Goal: Task Accomplishment & Management: Use online tool/utility

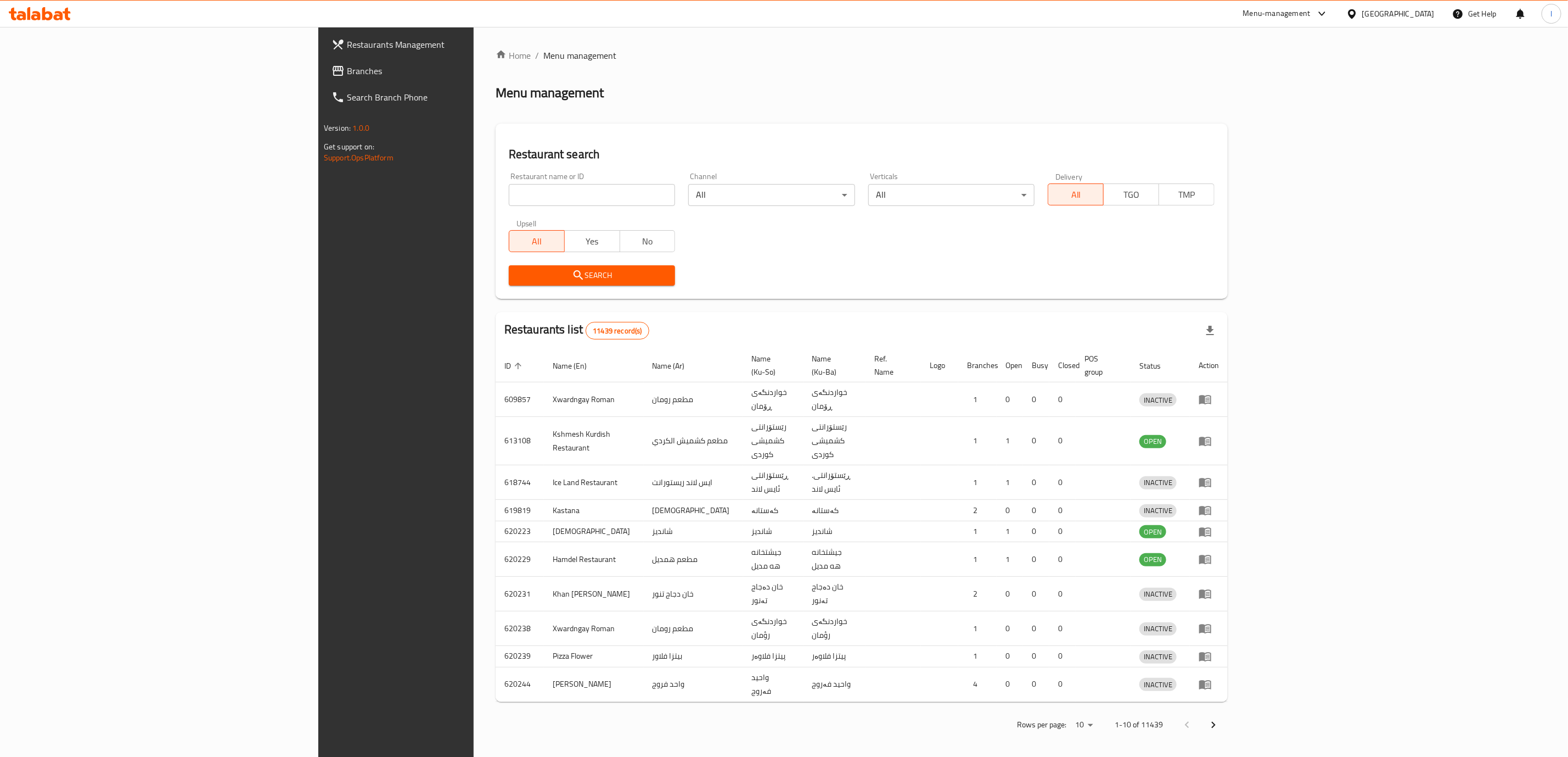
click at [533, 190] on div at bounding box center [784, 378] width 1568 height 757
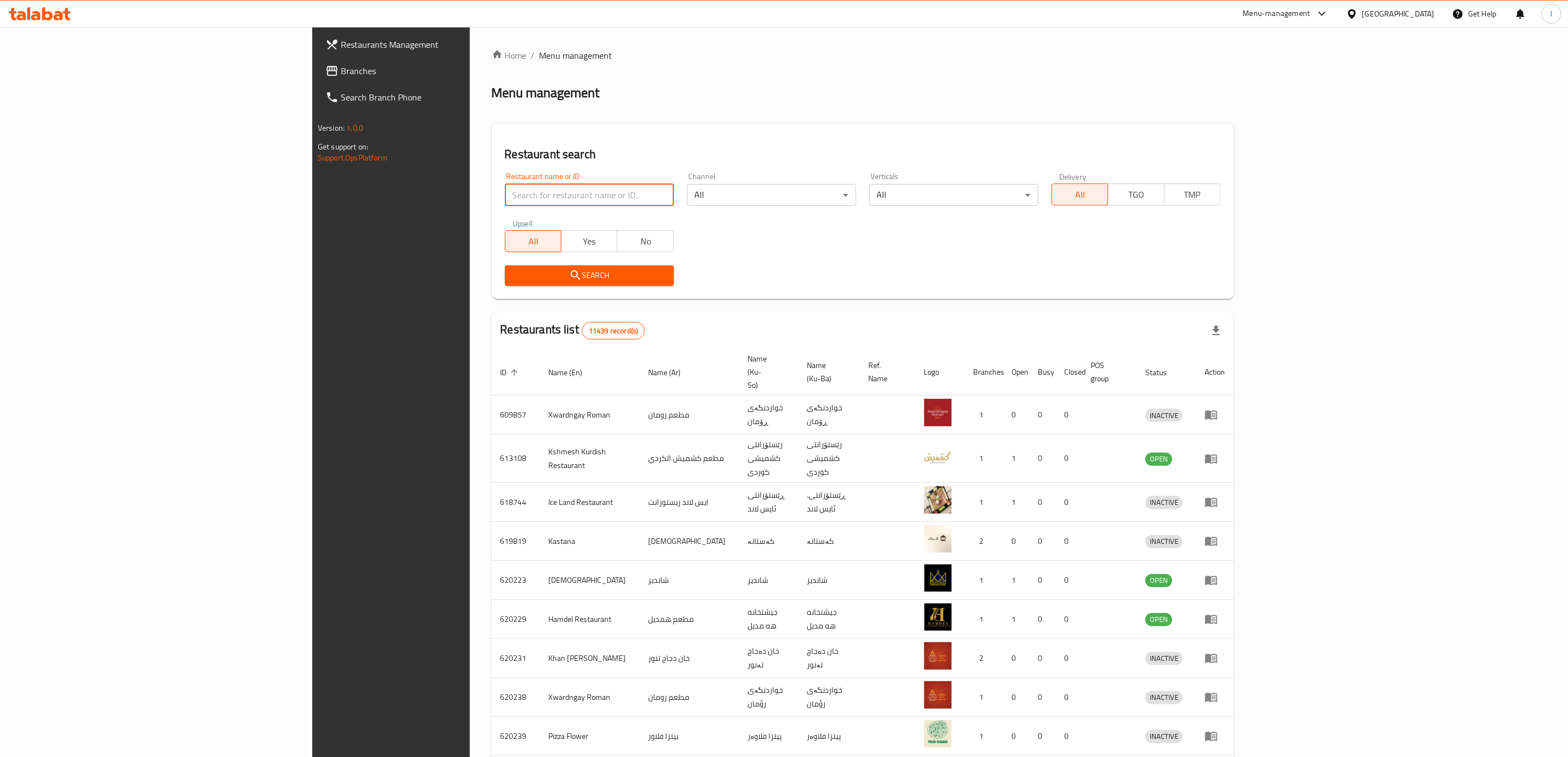
click at [533, 190] on input "search" at bounding box center [589, 195] width 169 height 22
paste input "Chicken Grill"
type input "Chicken Grill"
click at [498, 287] on div "Search" at bounding box center [589, 275] width 182 height 34
click at [505, 282] on button "Search" at bounding box center [589, 275] width 169 height 20
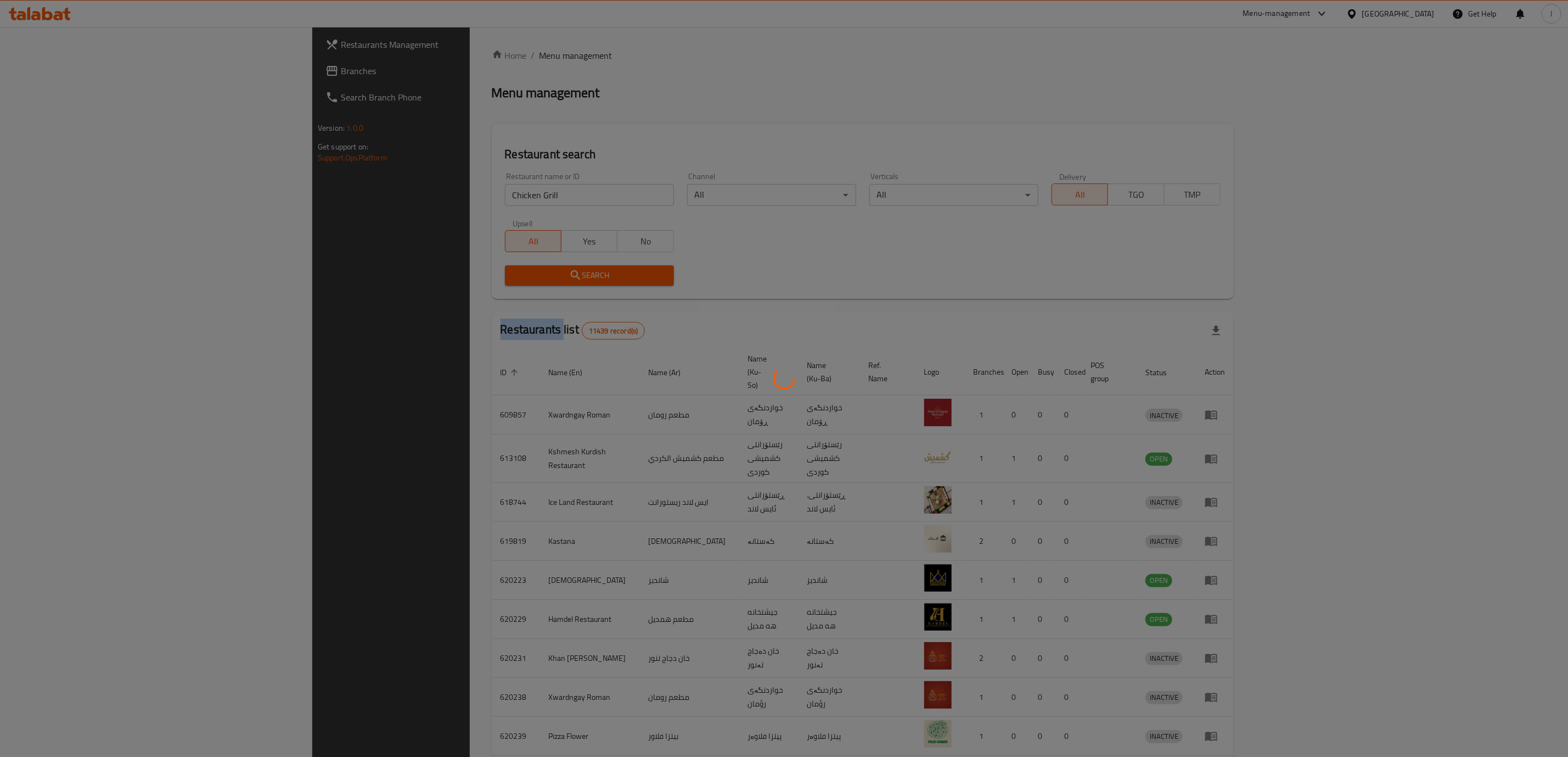
click at [466, 282] on div at bounding box center [784, 378] width 1568 height 757
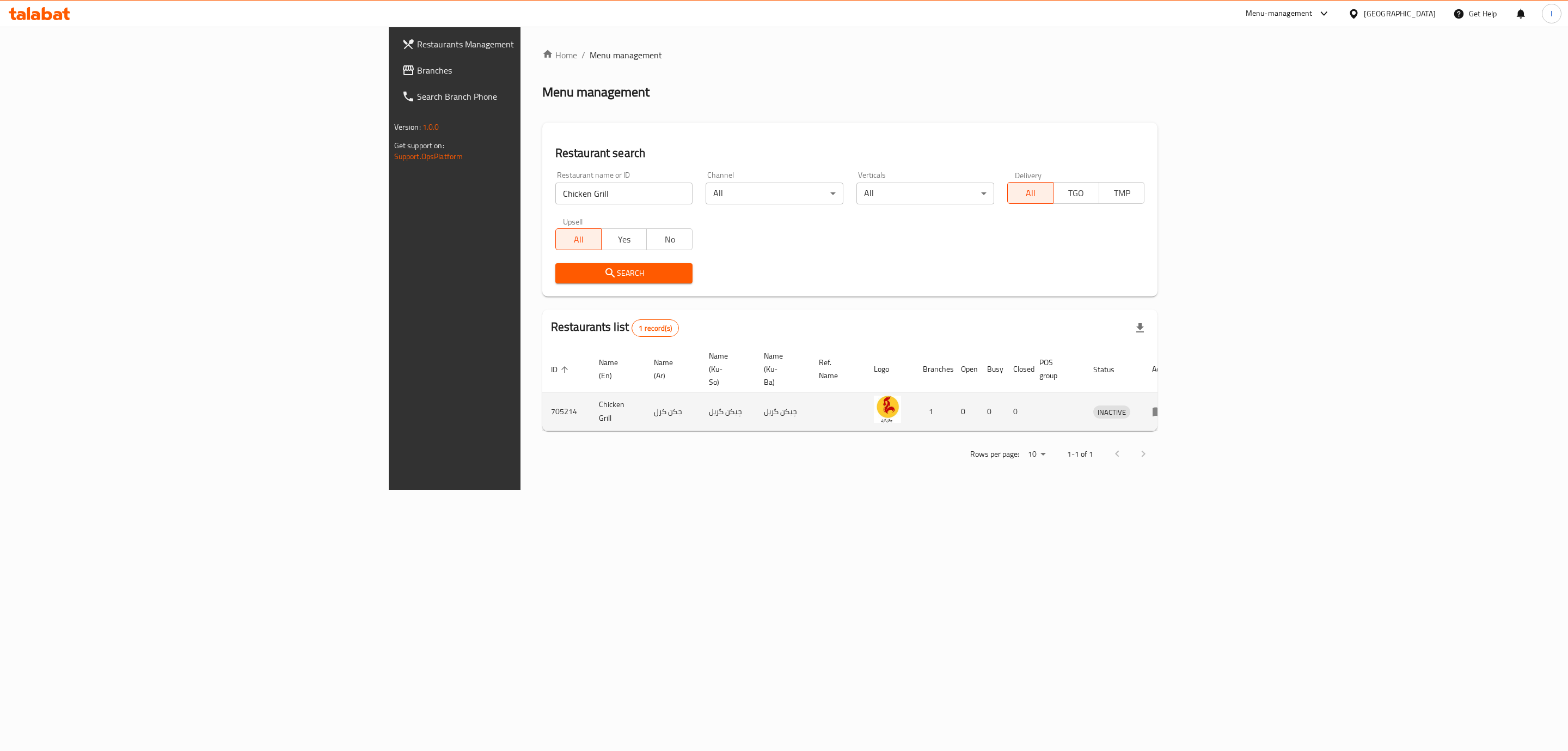
drag, startPoint x: 1509, startPoint y: 378, endPoint x: 1505, endPoint y: 386, distance: 8.9
click at [1181, 392] on td "enhanced table" at bounding box center [1162, 412] width 38 height 39
click at [1164, 407] on icon "enhanced table" at bounding box center [1159, 412] width 12 height 9
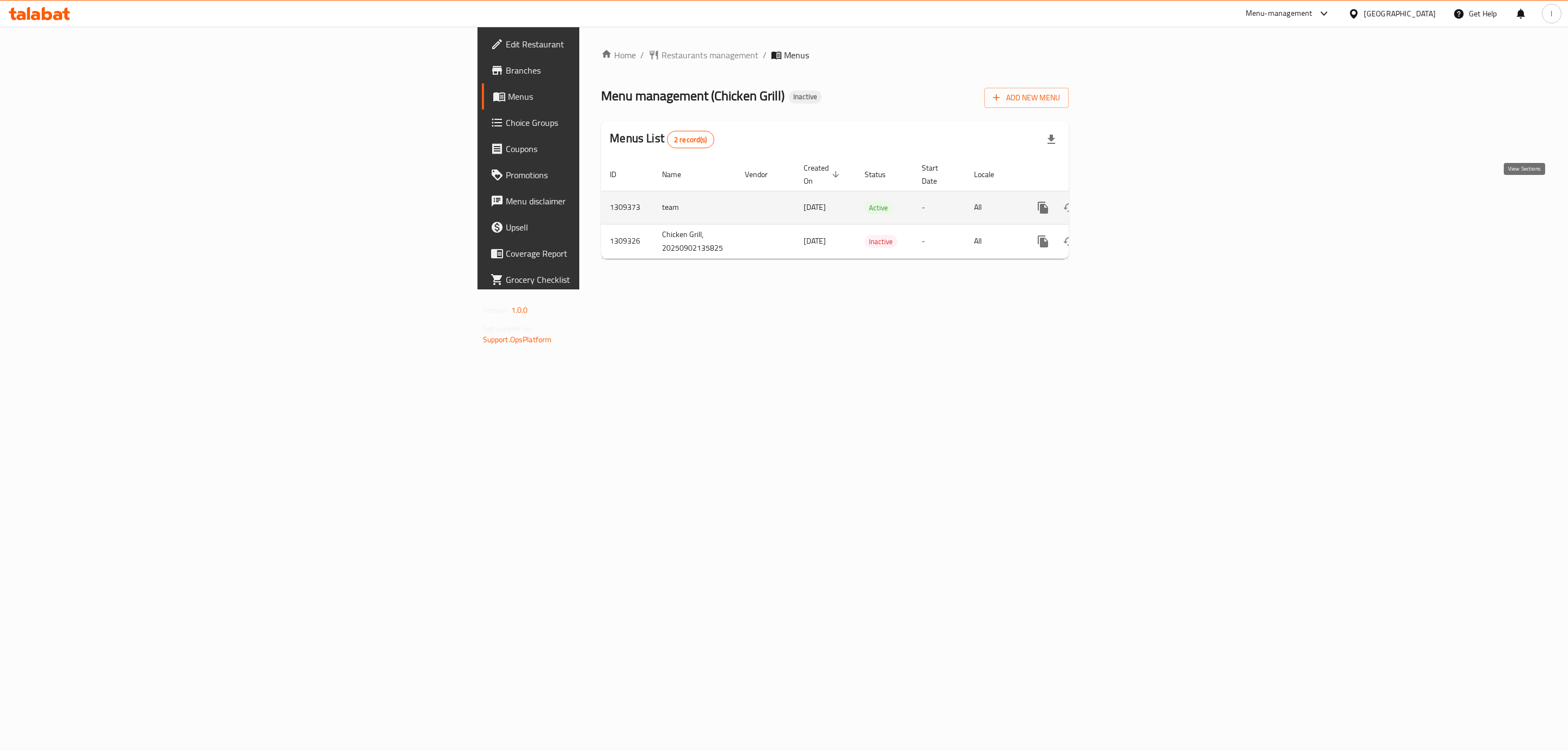
click at [1128, 201] on icon "enhanced table" at bounding box center [1121, 207] width 13 height 13
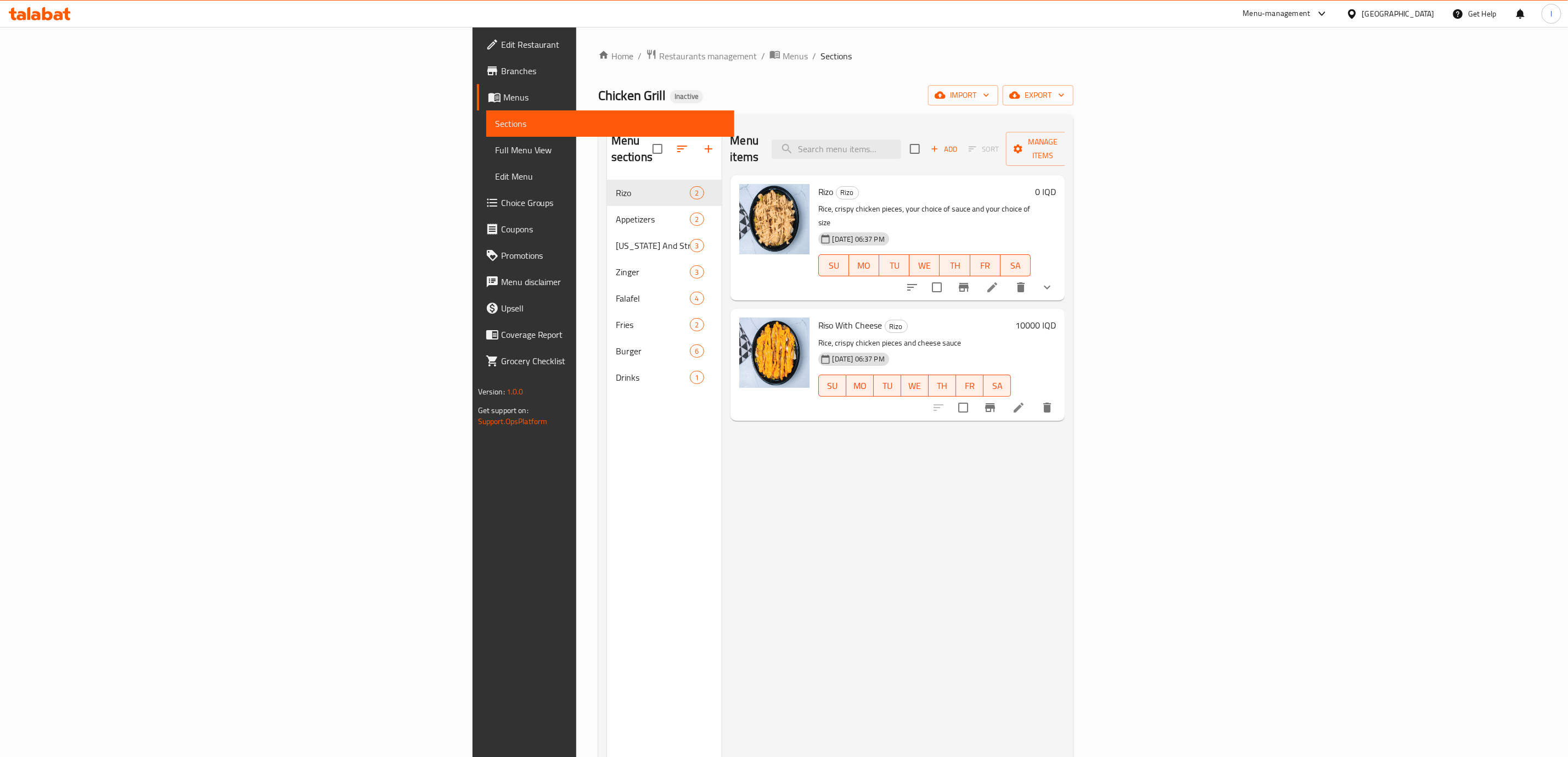
click at [486, 163] on link "Edit Menu" at bounding box center [610, 176] width 248 height 26
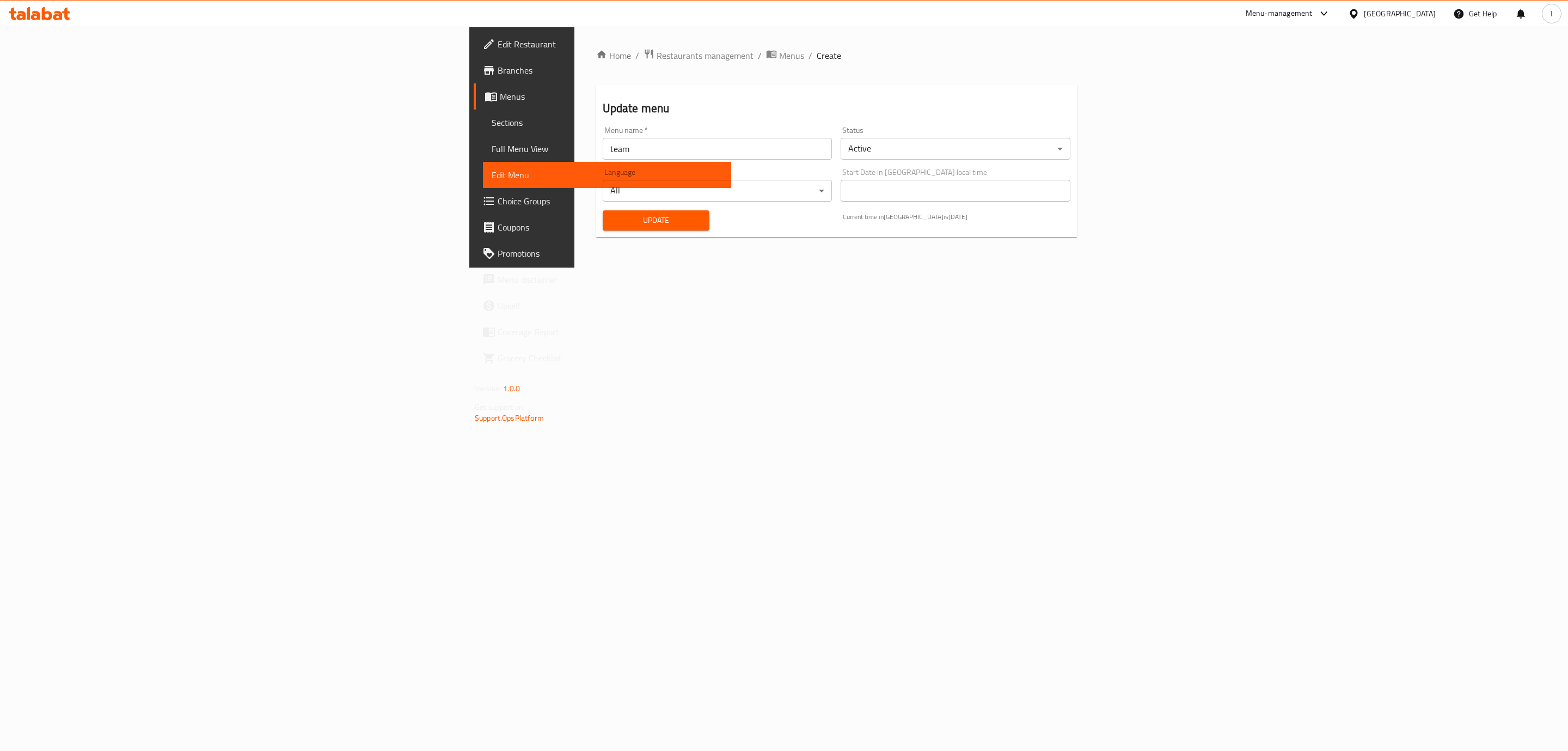
click at [492, 154] on span "Full Menu View" at bounding box center [607, 148] width 231 height 13
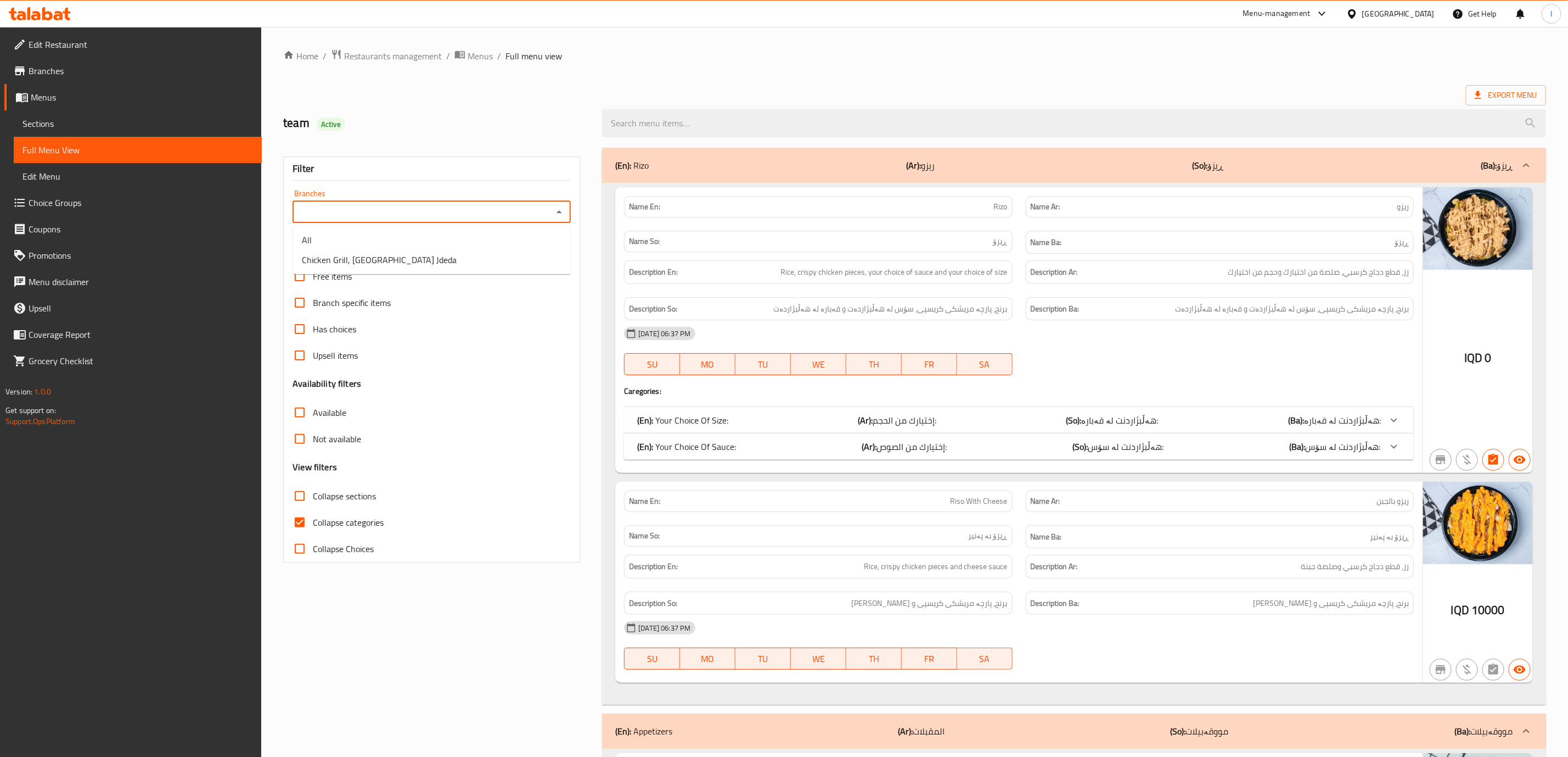
click at [473, 203] on div "Branches" at bounding box center [431, 212] width 278 height 22
click at [397, 253] on span "Chicken Grill, [GEOGRAPHIC_DATA] Jdeda" at bounding box center [379, 259] width 155 height 13
type input "Chicken Grill, [GEOGRAPHIC_DATA] Jdeda"
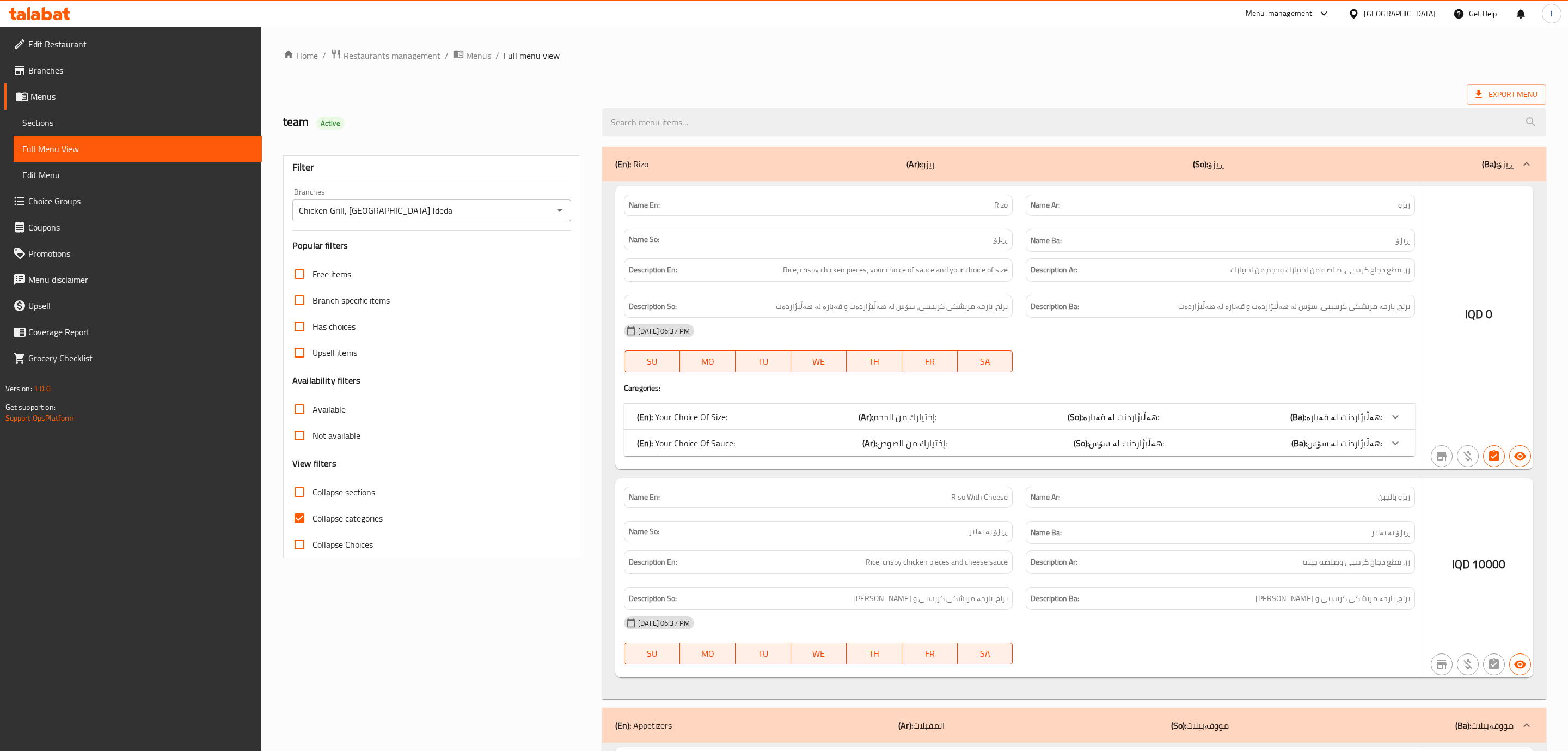
click at [388, 505] on div at bounding box center [784, 375] width 1568 height 751
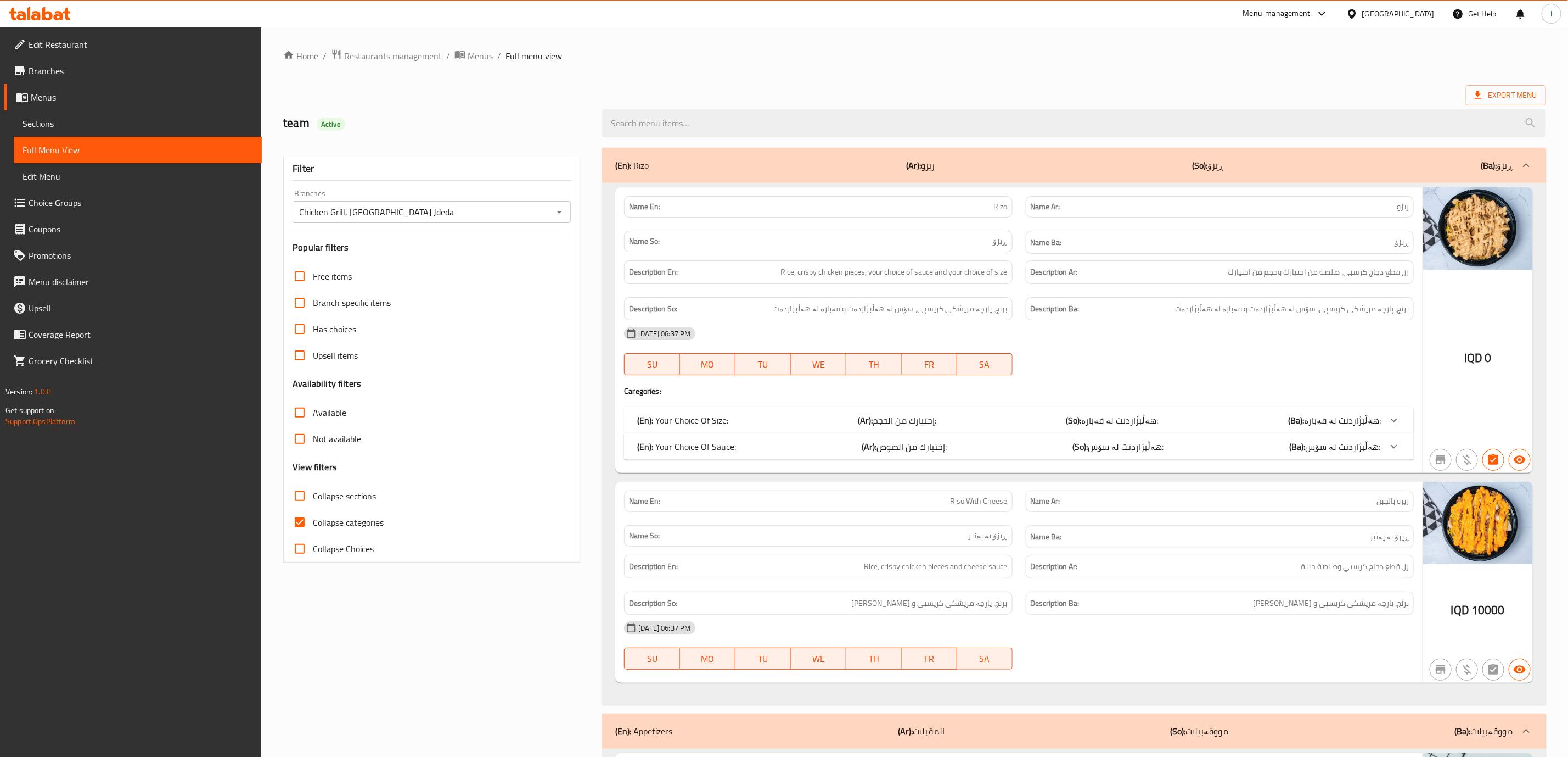
click at [369, 524] on span "Collapse categories" at bounding box center [348, 522] width 71 height 13
click at [313, 524] on input "Collapse categories" at bounding box center [299, 522] width 26 height 26
checkbox input "false"
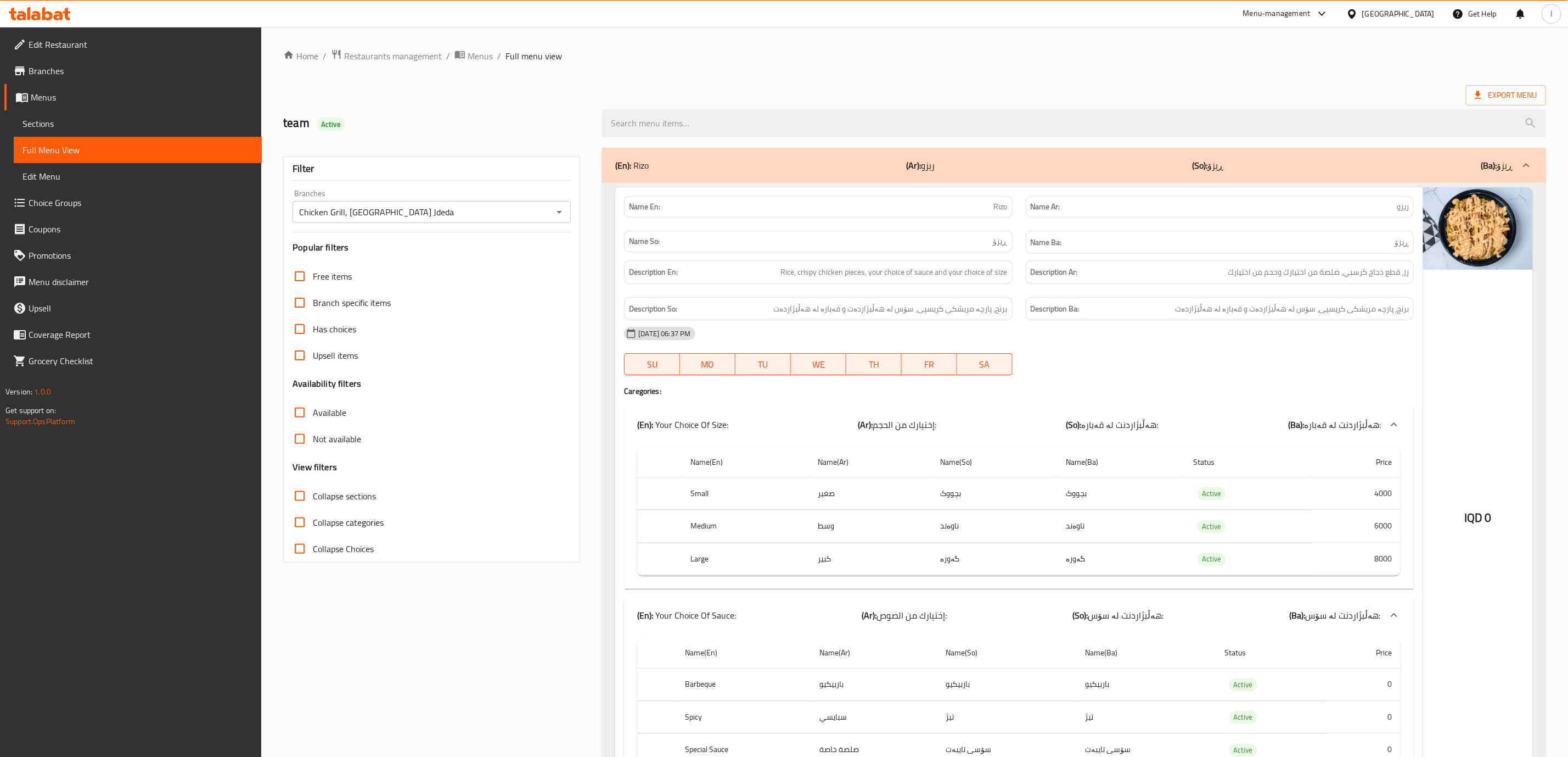
click at [376, 495] on span "Collapse sections" at bounding box center [344, 495] width 63 height 13
click at [313, 495] on input "Collapse sections" at bounding box center [299, 495] width 26 height 26
checkbox input "true"
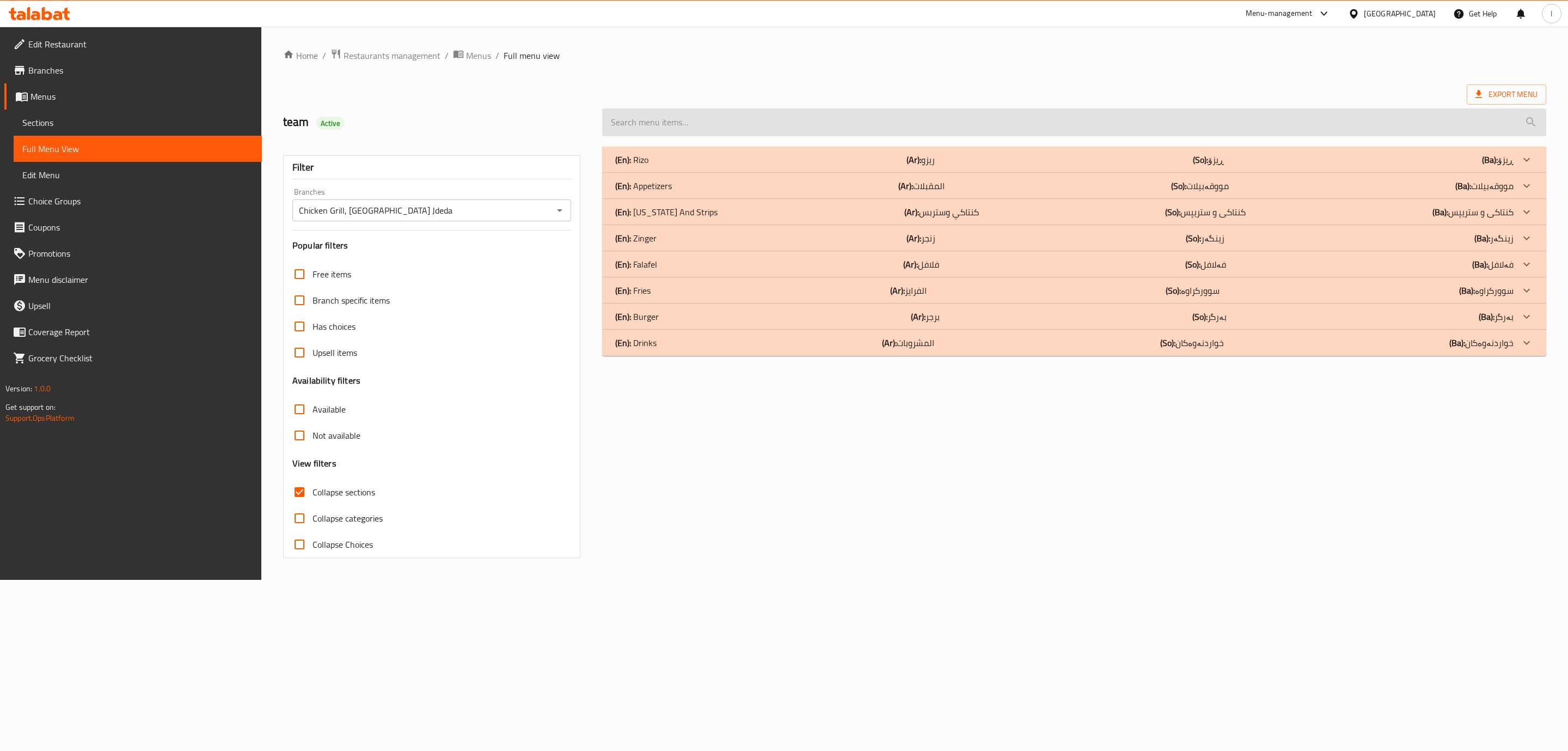
click at [907, 136] on input "search" at bounding box center [1074, 122] width 944 height 28
click at [1091, 129] on input "search" at bounding box center [1074, 122] width 944 height 28
paste input "chicken burger"
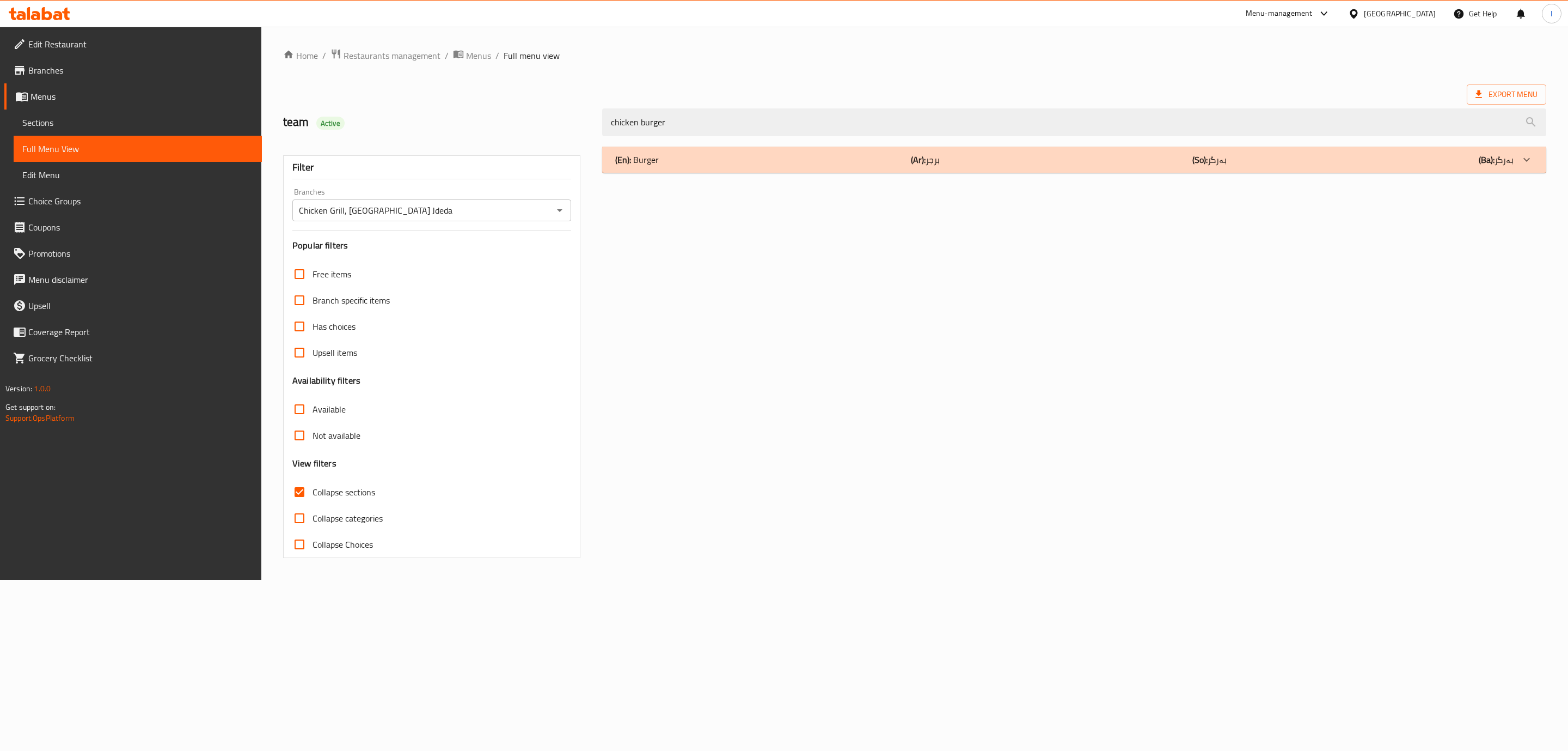
type input "chicken burger"
click at [725, 163] on div "(En): Burger (Ar): برجر (So): بەرگر (Ba): بەرگر" at bounding box center [1065, 159] width 898 height 13
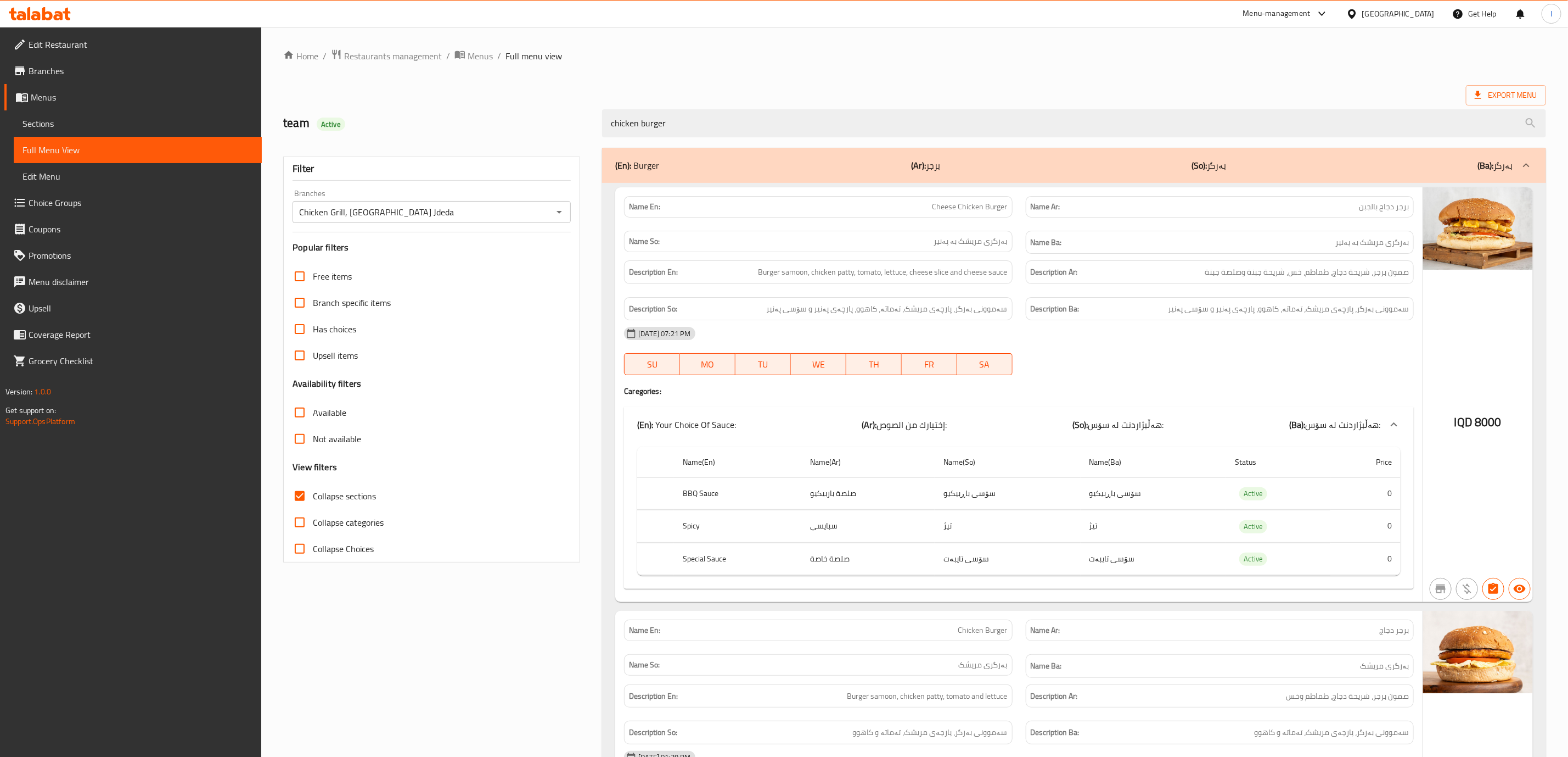
click at [1208, 181] on div "(En): Burger (Ar): برجر (So): بەرگر (Ba): بەرگر" at bounding box center [1074, 165] width 944 height 35
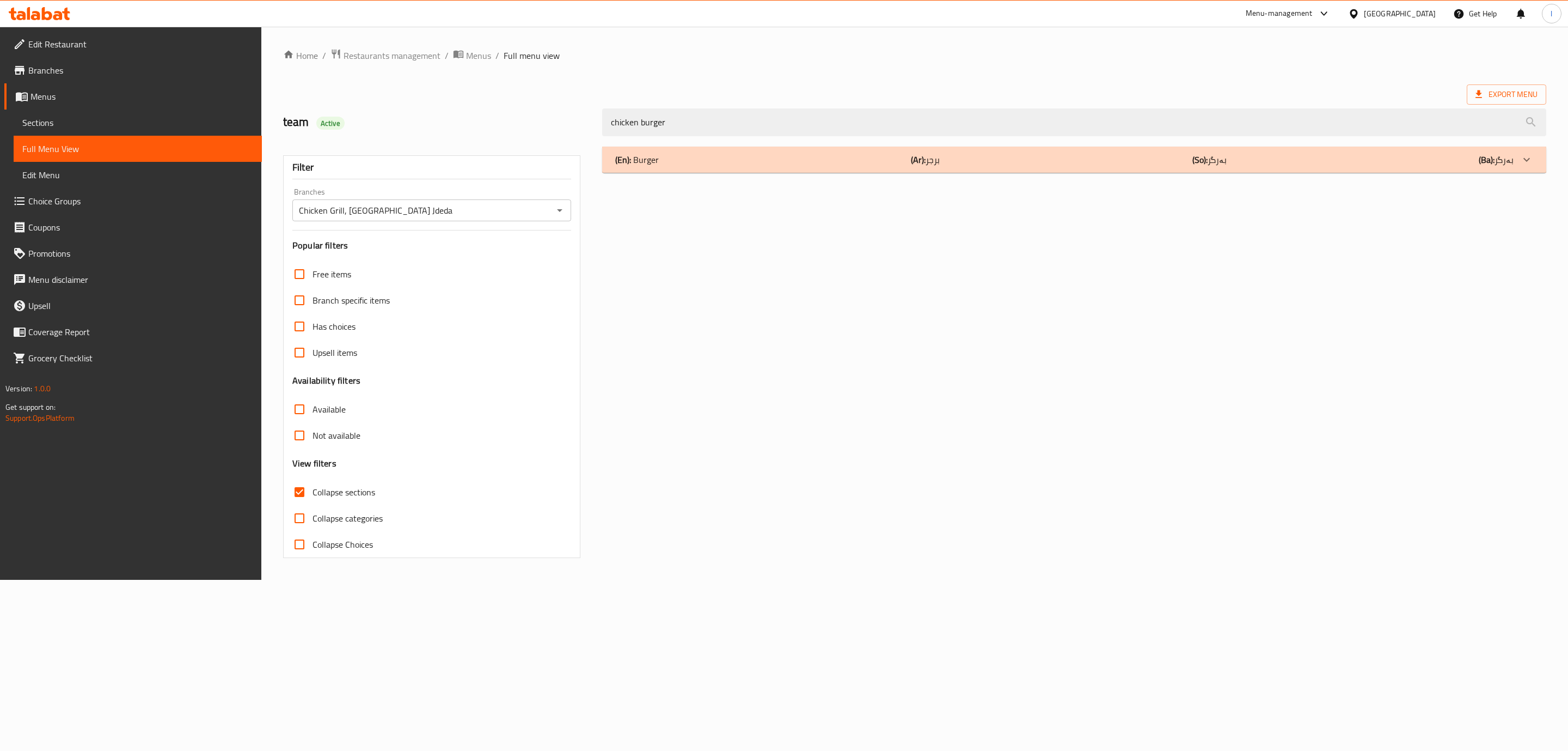
click at [1181, 309] on div "(En): Burger (Ar): برجر (So): بەرگر (Ba): بەرگر Name En: Cheese Chicken Burger …" at bounding box center [1074, 352] width 957 height 425
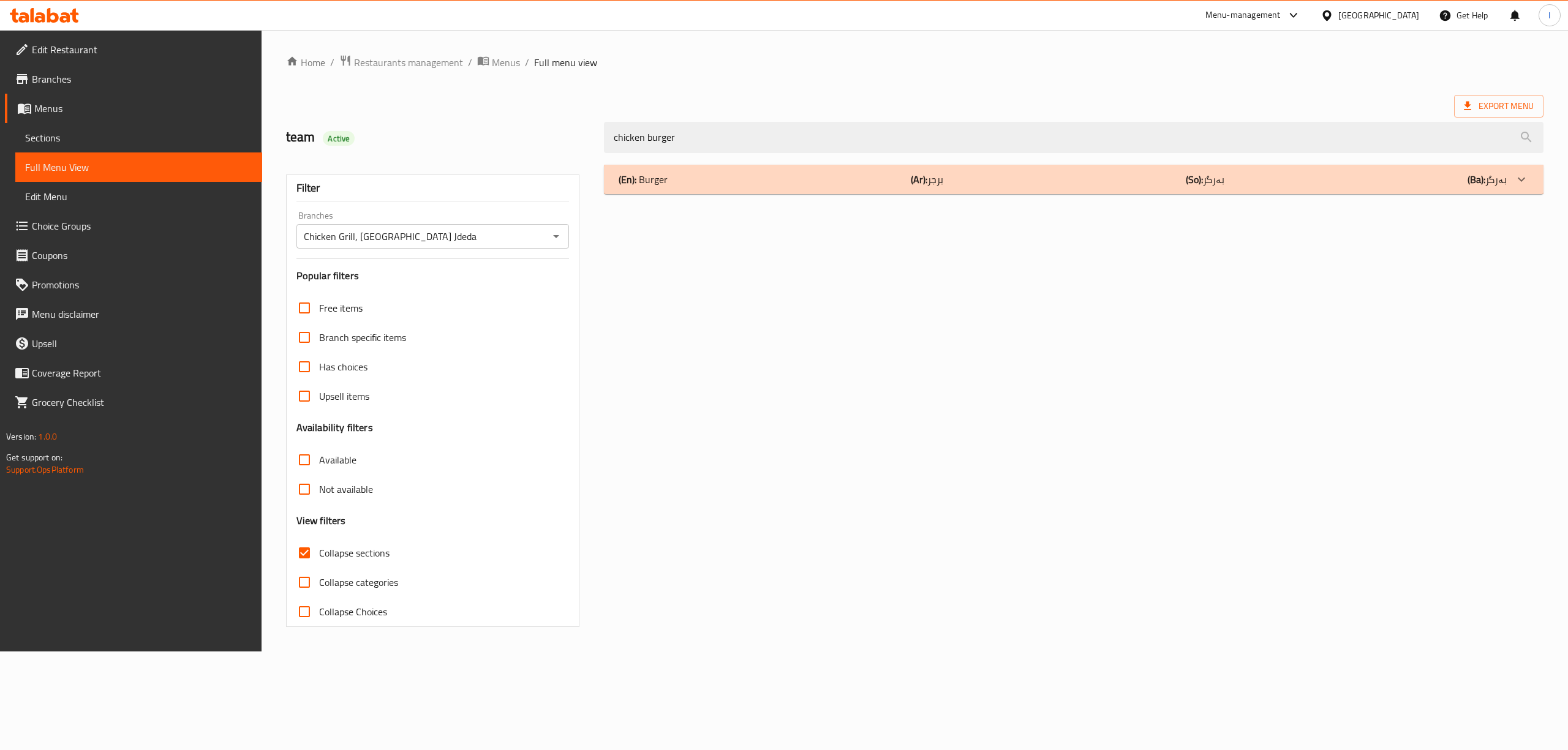
click at [1230, 180] on div "(En): Burger (Ar): برجر (So): بەرگر (Ba): بەرگر" at bounding box center [1062, 179] width 888 height 14
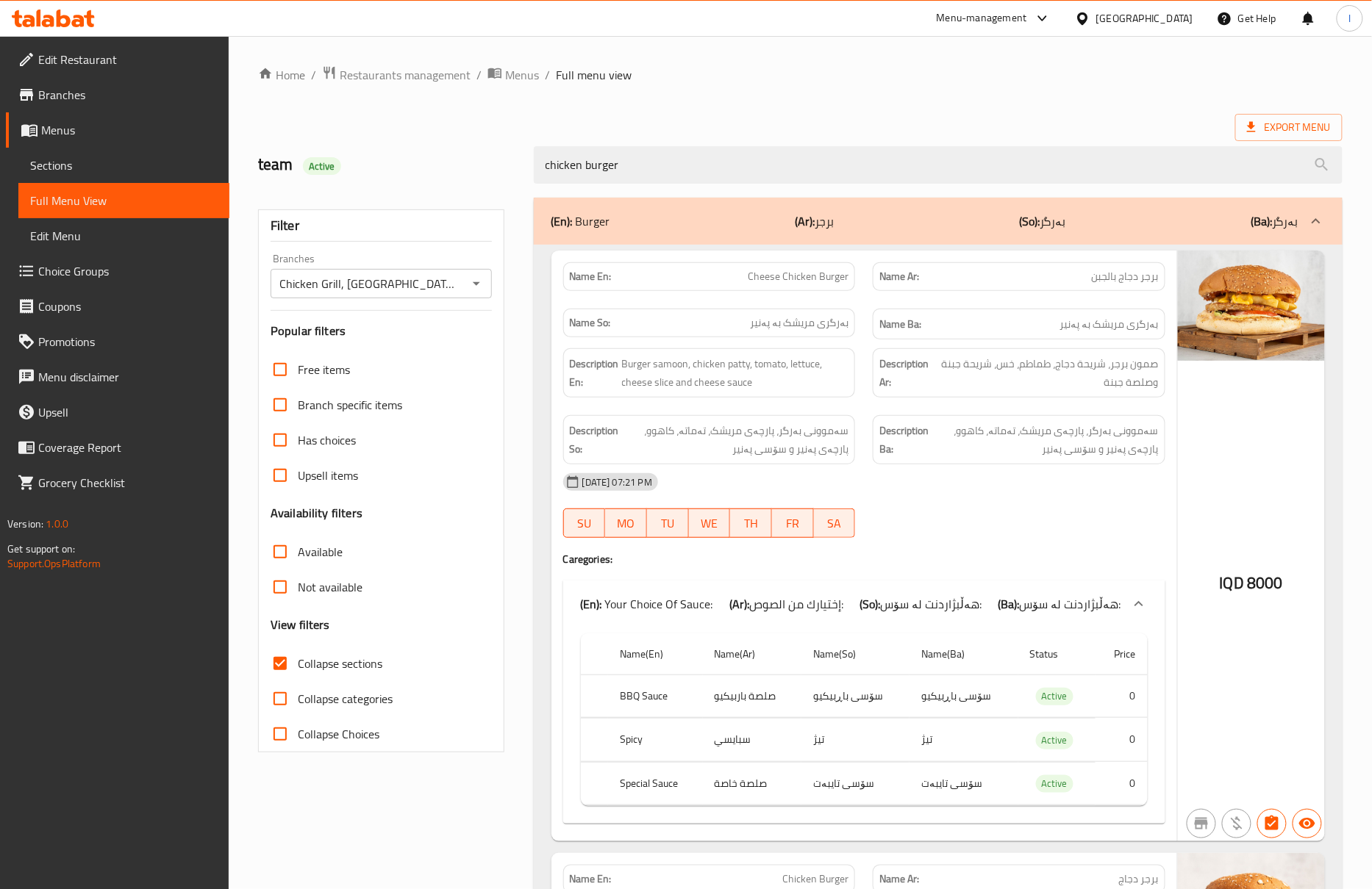
click at [888, 451] on strong "Description Ba:" at bounding box center [904, 440] width 49 height 36
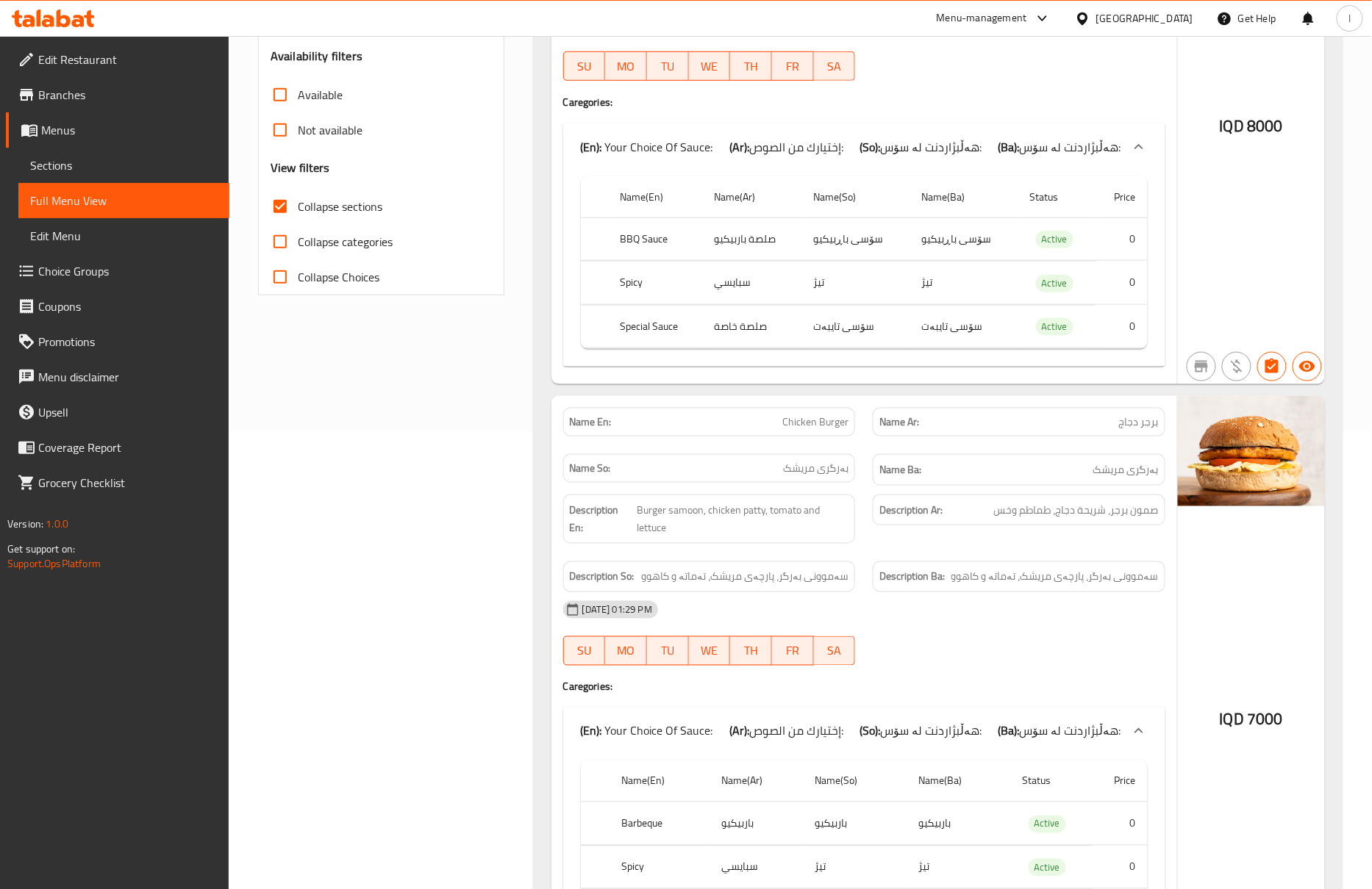
scroll to position [606, 0]
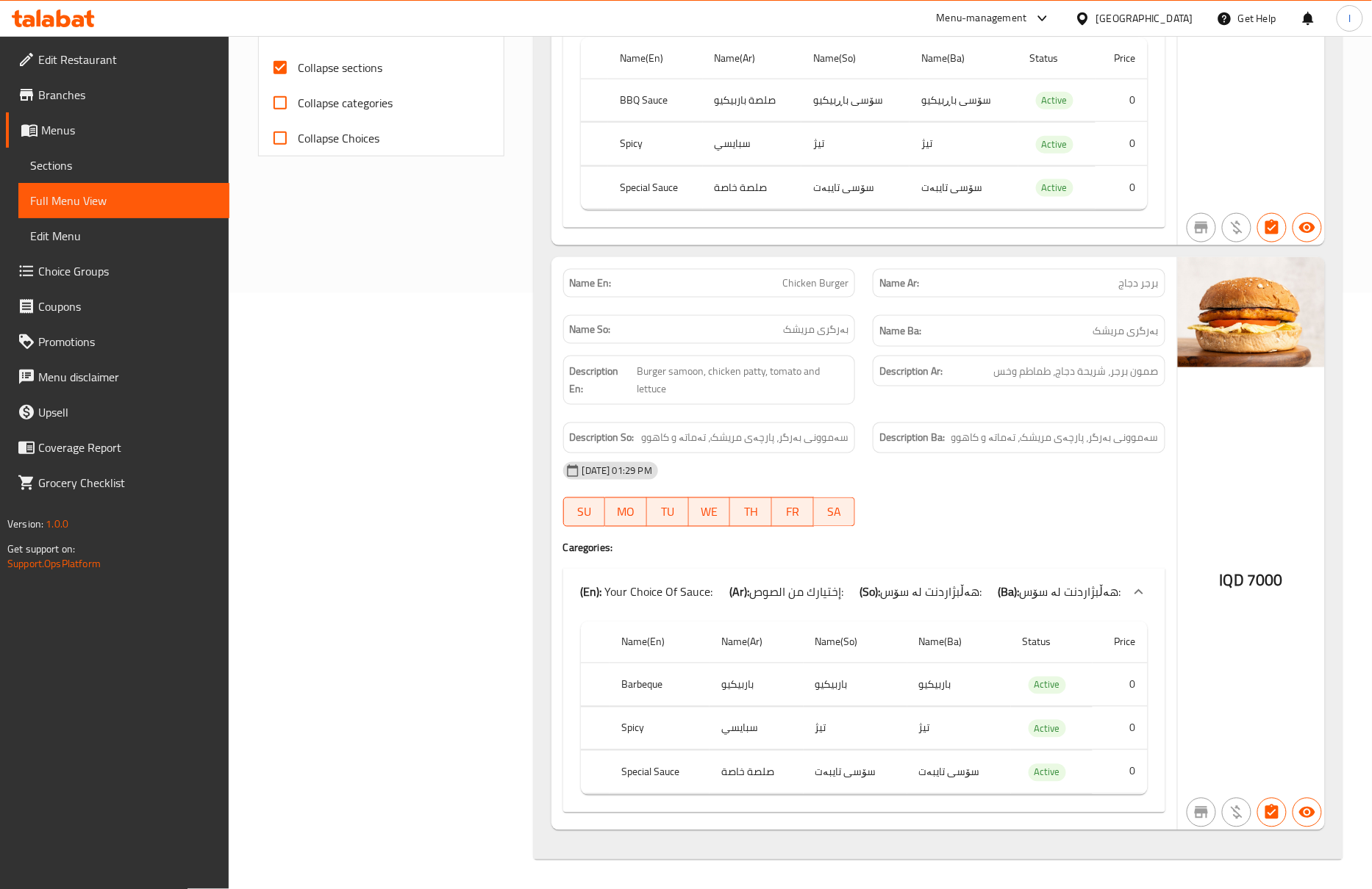
click at [913, 392] on div "Description Ar: صمون برجر، شريحة دجاج، طماطم وخس" at bounding box center [1019, 380] width 310 height 67
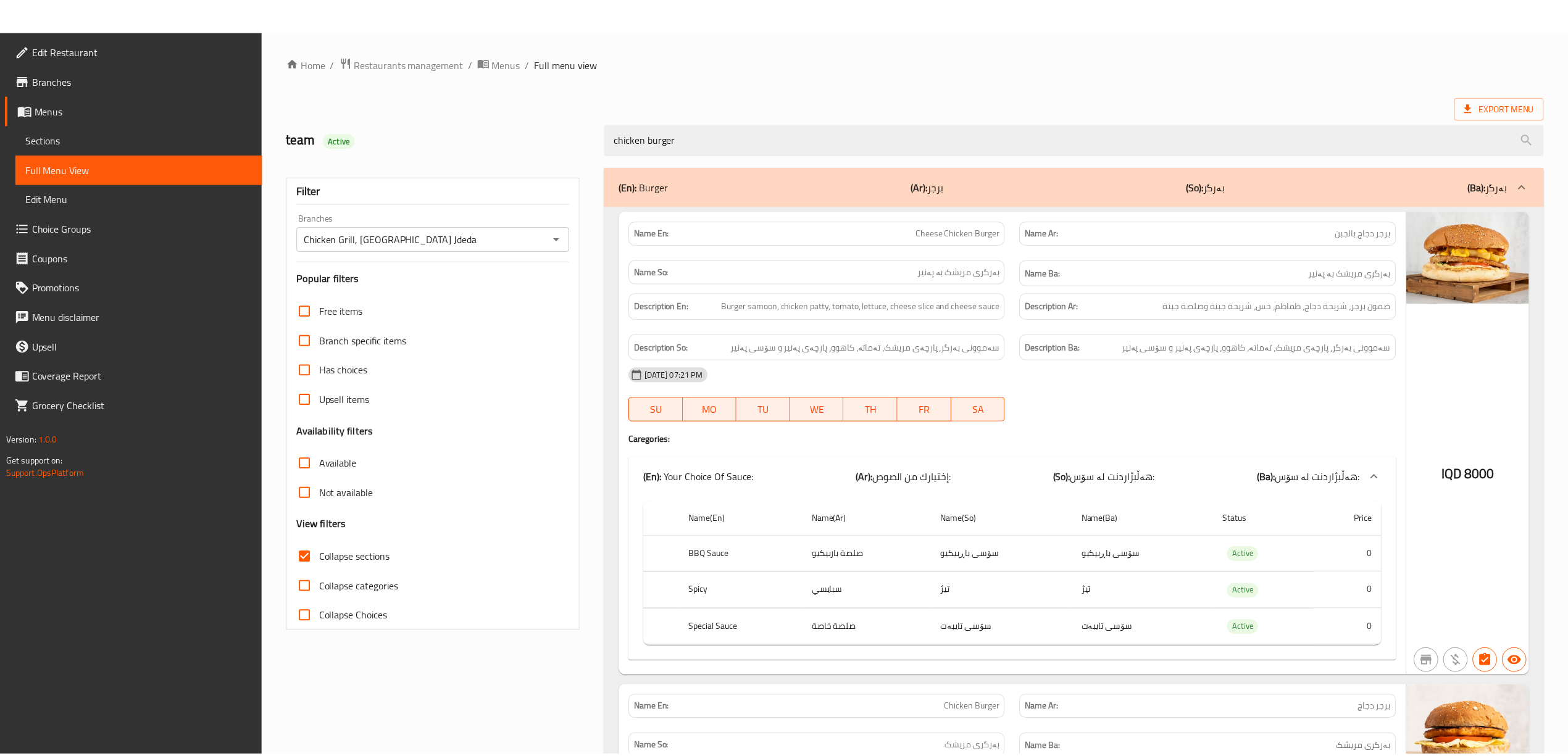
scroll to position [453, 0]
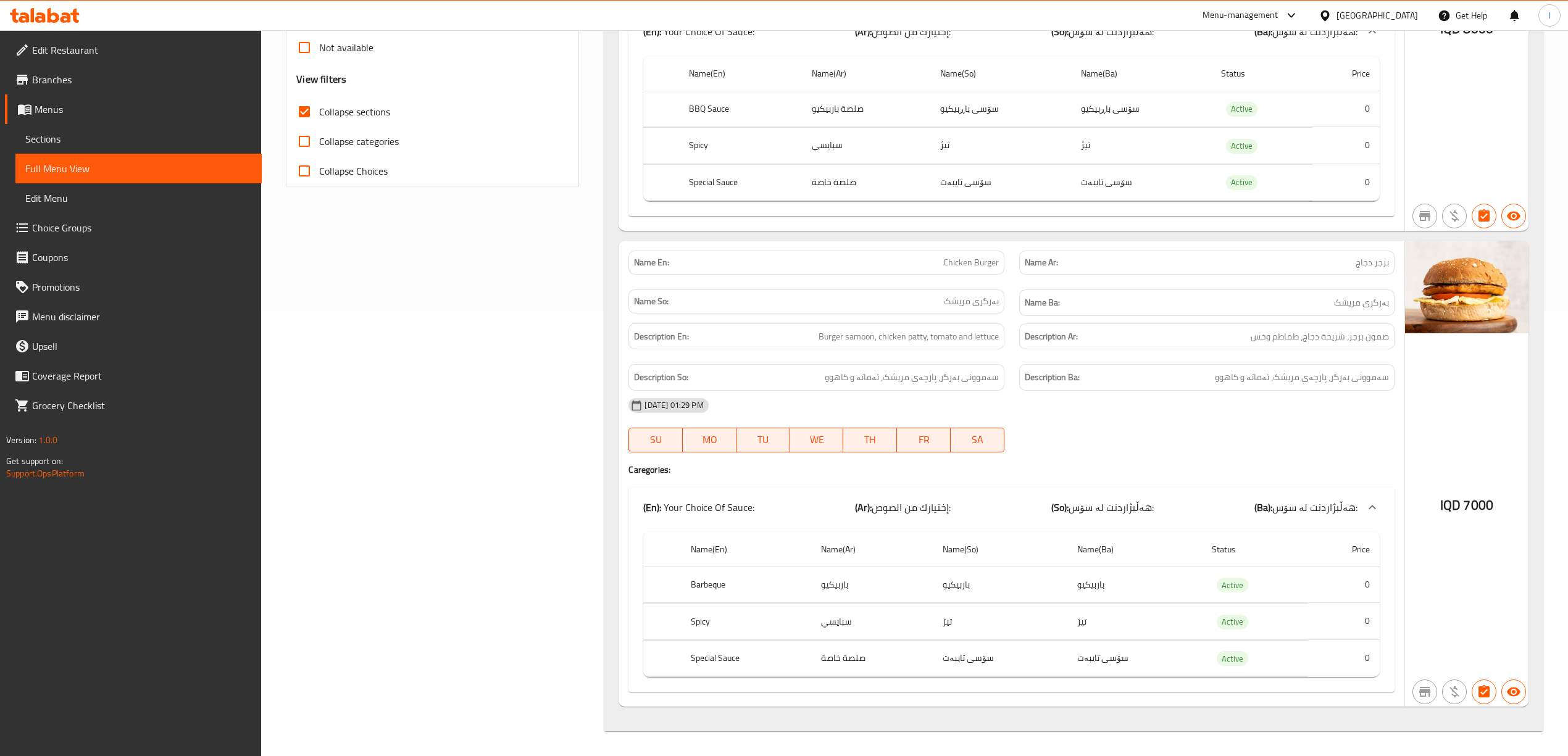
click at [1104, 370] on h6 "Description Ba: سەموونی بەرگر، پارچەی مریشک، تەماتە و کاهوو" at bounding box center [1207, 377] width 364 height 15
